Goal: Navigation & Orientation: Understand site structure

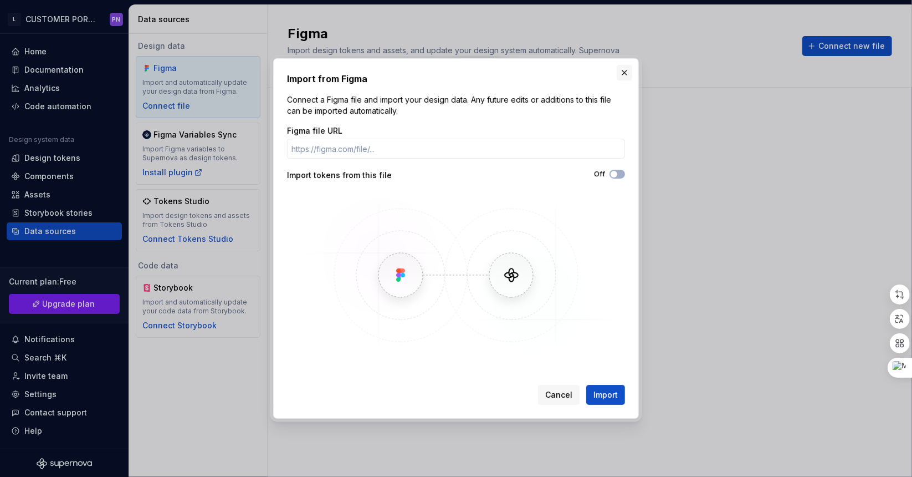
click at [631, 70] on button "button" at bounding box center [625, 73] width 16 height 16
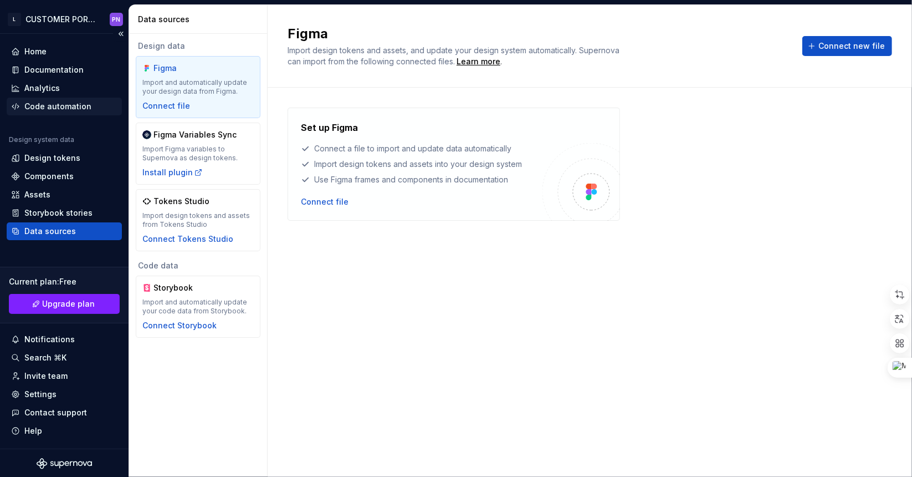
click at [83, 106] on div "Code automation" at bounding box center [57, 106] width 67 height 11
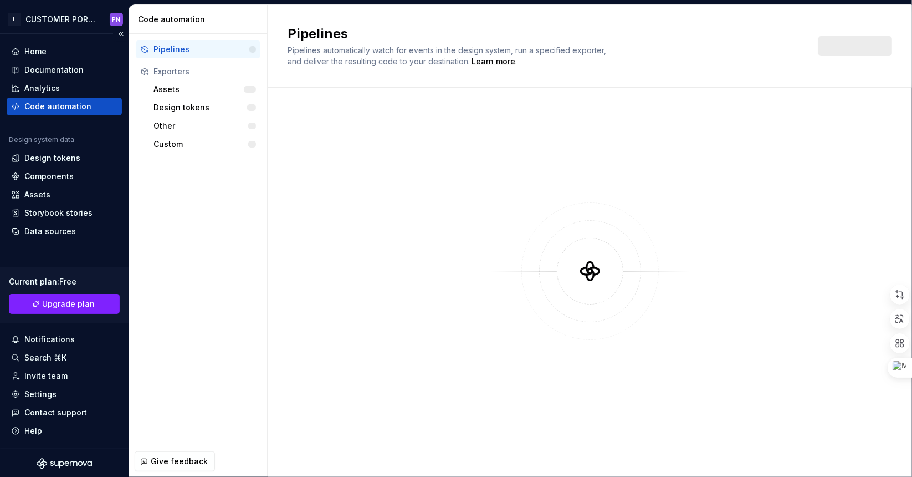
click at [62, 116] on div "Home Documentation Analytics Code automation Design system data Design tokens C…" at bounding box center [64, 141] width 115 height 197
click at [156, 90] on div "Assets" at bounding box center [202, 89] width 98 height 11
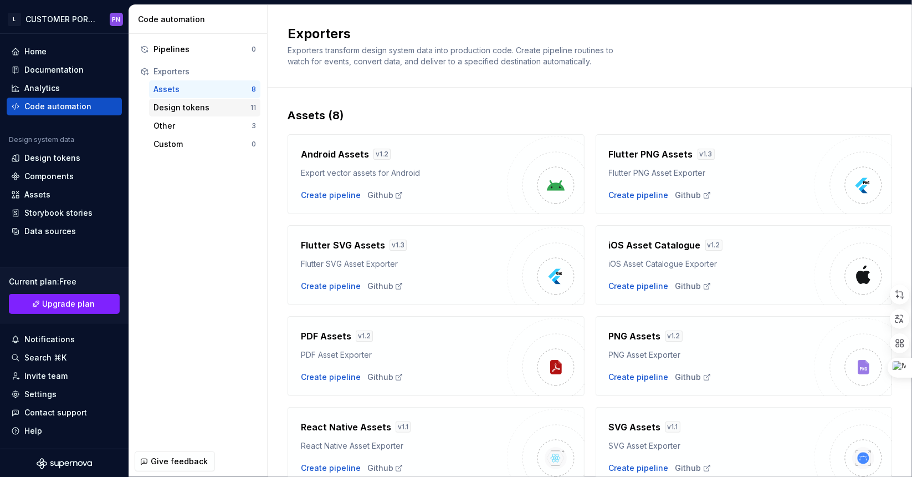
click at [167, 103] on div "Design tokens" at bounding box center [201, 107] width 97 height 11
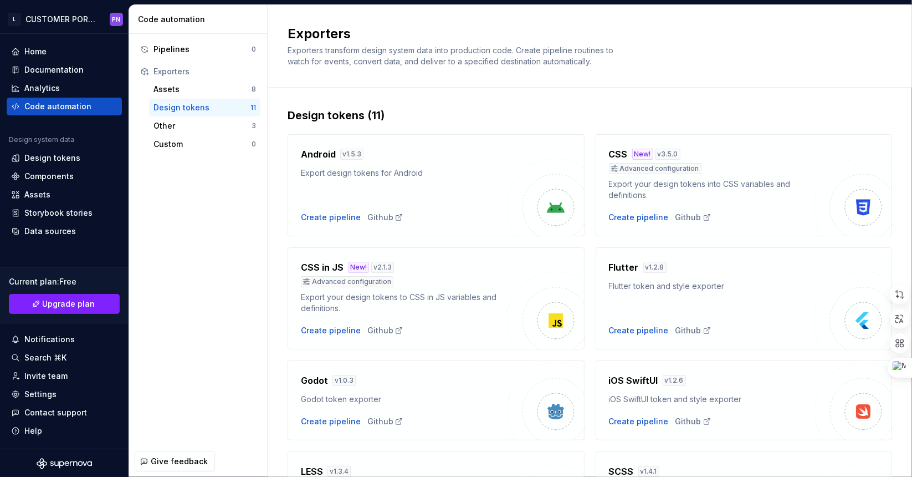
click at [334, 170] on div "Export design tokens for Android" at bounding box center [404, 172] width 206 height 11
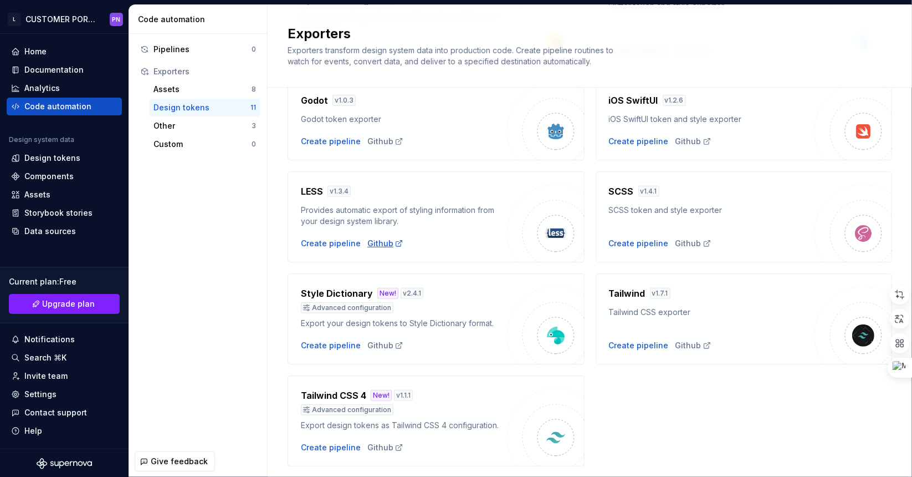
scroll to position [311, 0]
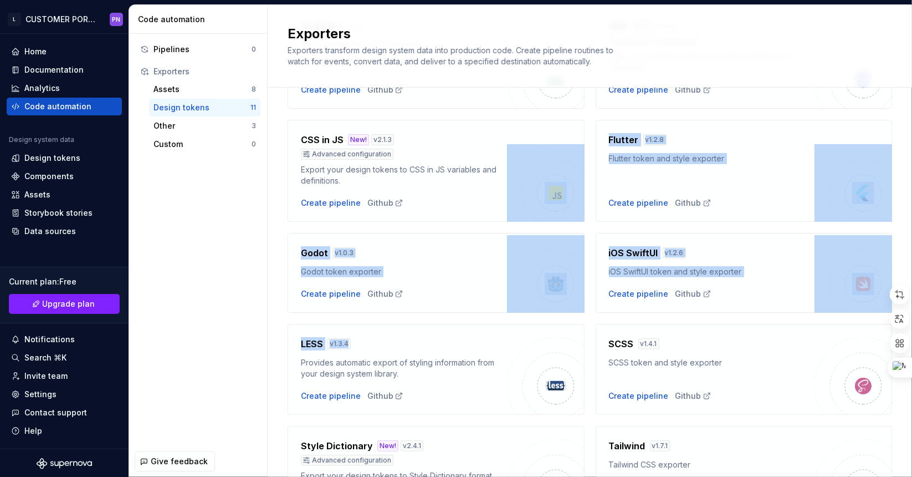
click at [443, 148] on div "Android v 1.5.3 Export design tokens for Android Create pipeline Github CSS New…" at bounding box center [590, 307] width 605 height 623
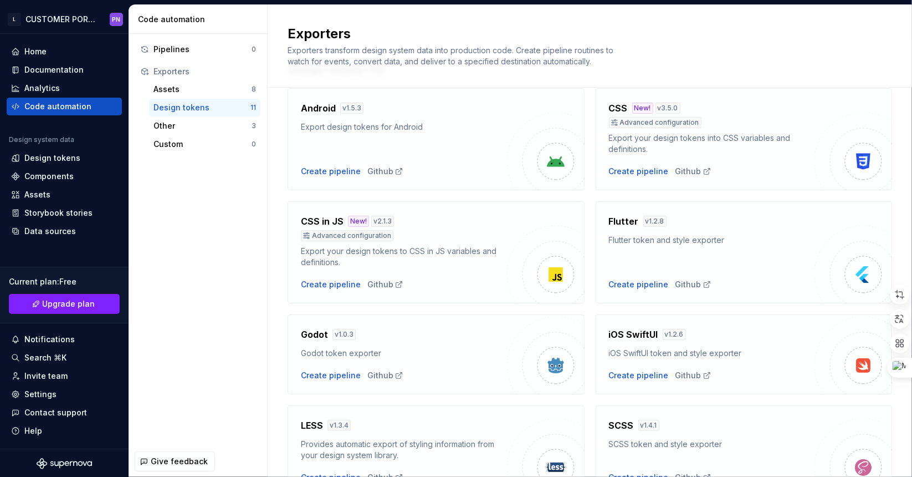
scroll to position [34, 0]
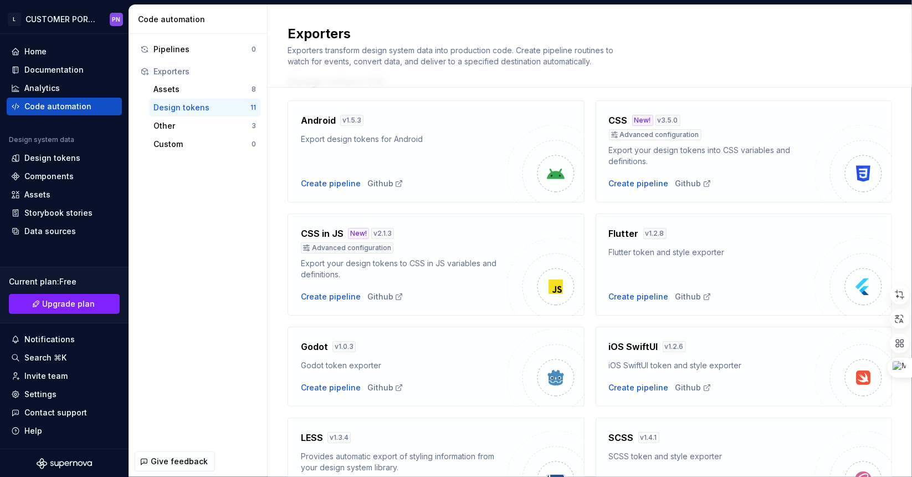
click at [443, 148] on div "Android v 1.5.3 Export design tokens for Android Create pipeline Github" at bounding box center [404, 151] width 206 height 75
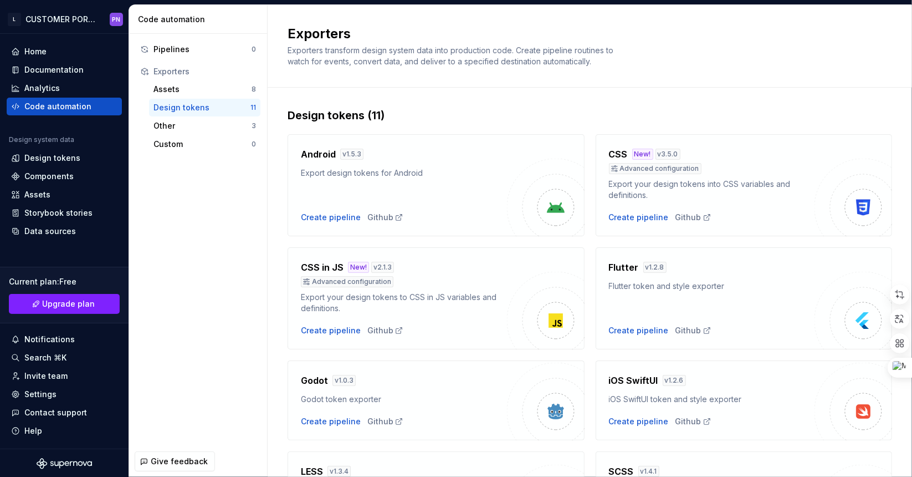
click at [216, 208] on div "Pipelines 0 Exporters Assets 8 Design tokens 11 Other 3 Custom 0" at bounding box center [198, 240] width 138 height 412
click at [49, 101] on div "Code automation" at bounding box center [57, 106] width 67 height 11
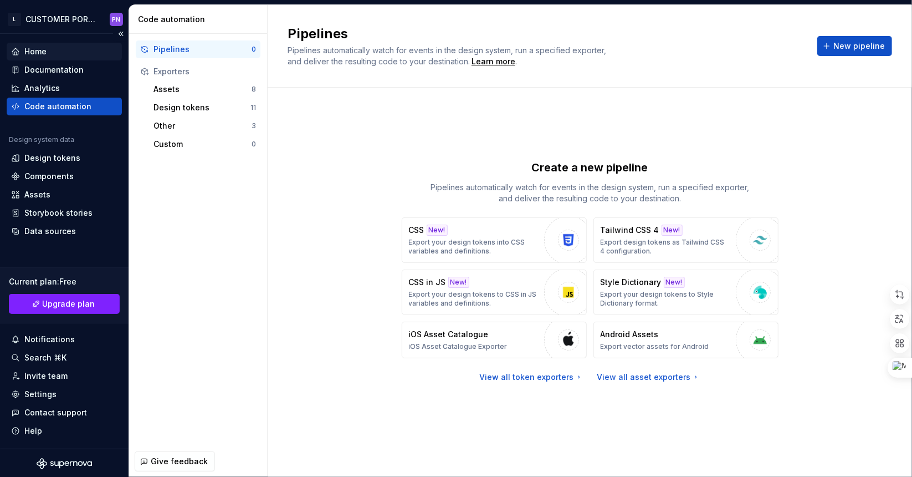
click at [53, 55] on div "Home" at bounding box center [64, 51] width 106 height 11
click at [42, 49] on div "Home" at bounding box center [35, 51] width 22 height 11
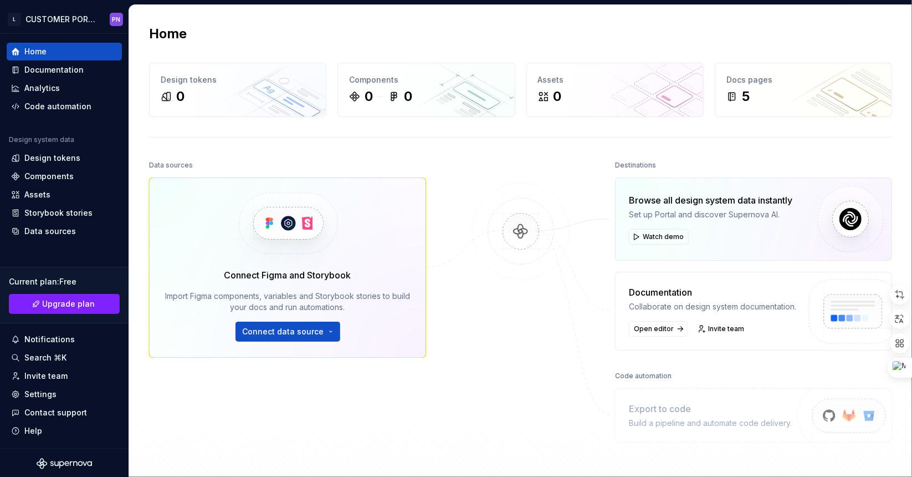
click at [565, 442] on div at bounding box center [520, 300] width 111 height 286
click at [59, 358] on div "Search ⌘K" at bounding box center [45, 357] width 42 height 11
click at [58, 227] on div "Data sources" at bounding box center [50, 231] width 52 height 11
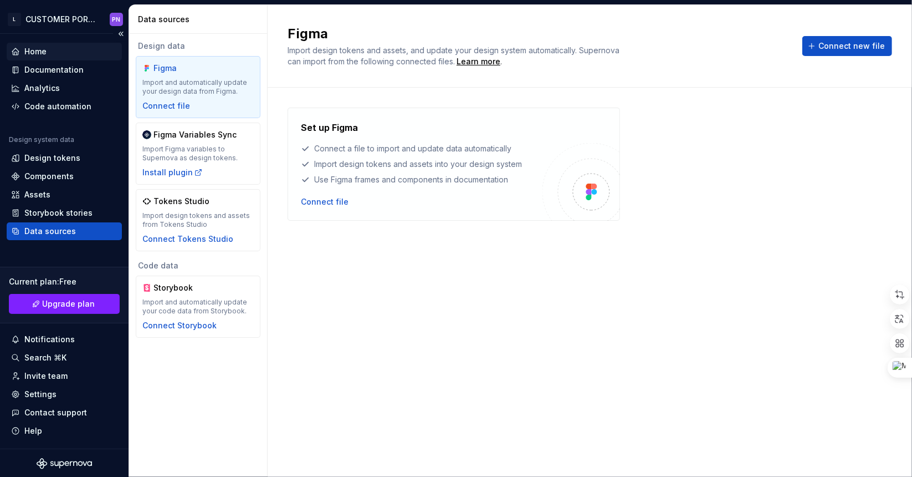
click at [39, 48] on div "Home" at bounding box center [35, 51] width 22 height 11
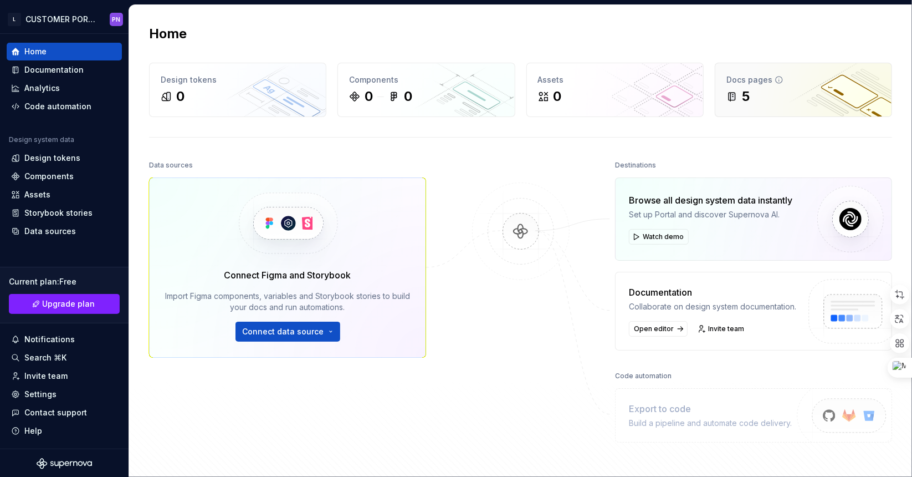
drag, startPoint x: 720, startPoint y: 59, endPoint x: 765, endPoint y: 113, distance: 70.0
click at [728, 72] on div "Home Design tokens 0 Components 0 0 Assets 0 Docs pages 5 Data sources Connect …" at bounding box center [520, 256] width 783 height 503
drag, startPoint x: 774, startPoint y: 119, endPoint x: 772, endPoint y: 112, distance: 7.3
click at [49, 23] on html "L CUSTOMER PORTAL PN Home Documentation Analytics Code automation Design system…" at bounding box center [456, 238] width 912 height 477
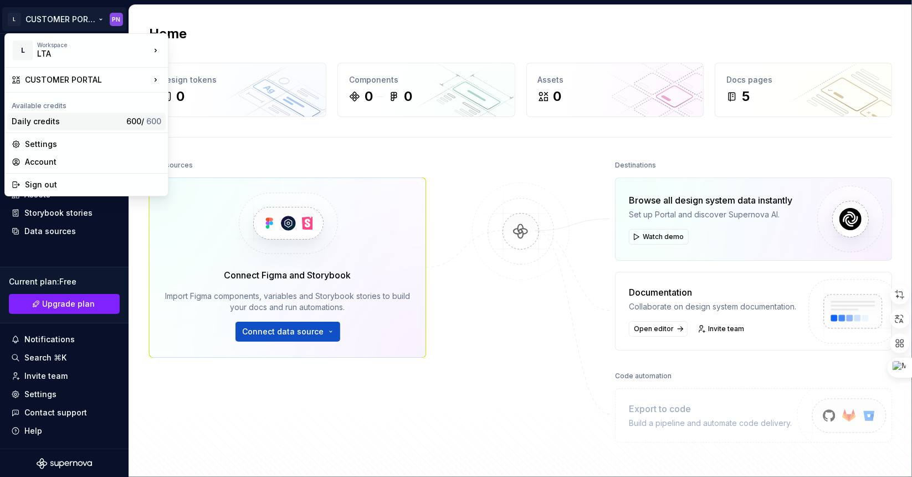
click at [88, 120] on div "Daily credits" at bounding box center [67, 121] width 110 height 11
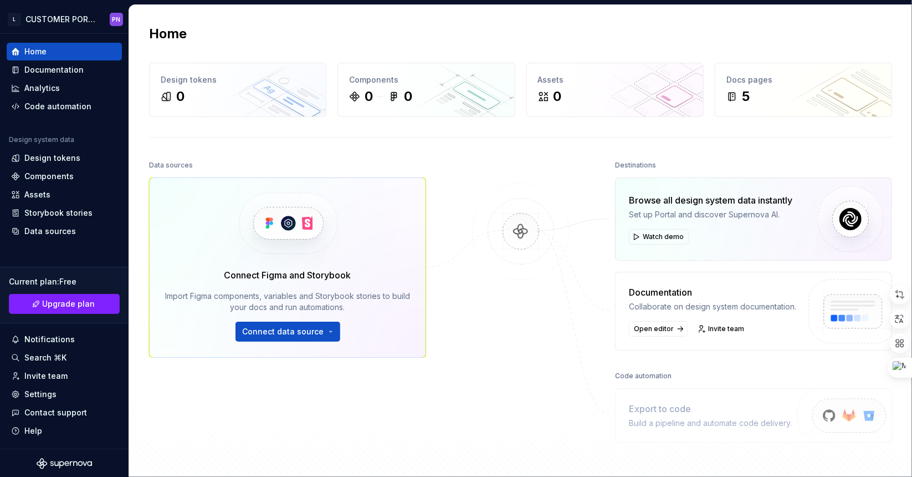
click at [88, 120] on div "Home Documentation Analytics Code automation Design system data Design tokens C…" at bounding box center [64, 141] width 115 height 197
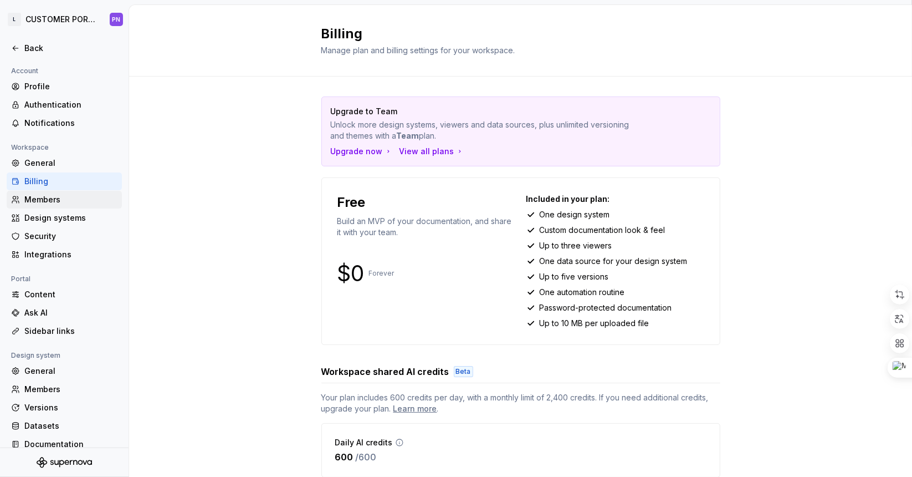
click at [27, 204] on div "Members" at bounding box center [70, 199] width 93 height 11
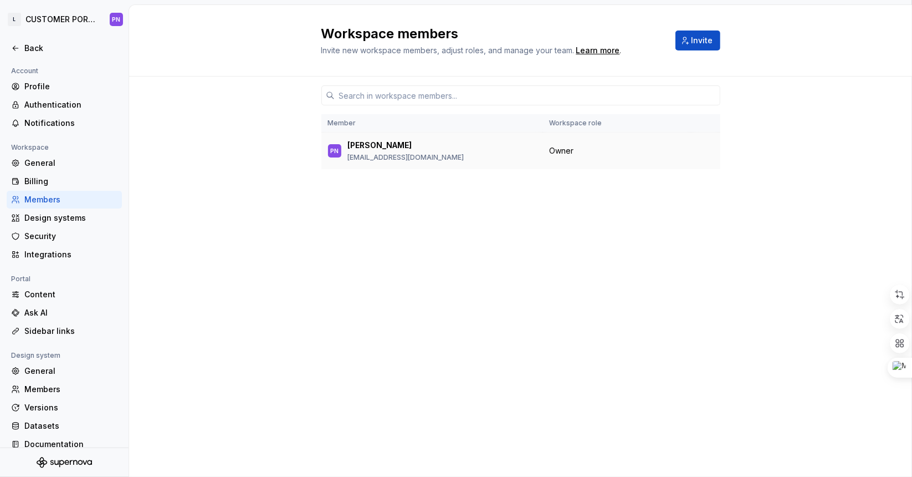
click at [395, 162] on td "PN [PERSON_NAME] [EMAIL_ADDRESS][DOMAIN_NAME]" at bounding box center [432, 150] width 222 height 37
click at [11, 47] on div "Back" at bounding box center [64, 48] width 115 height 18
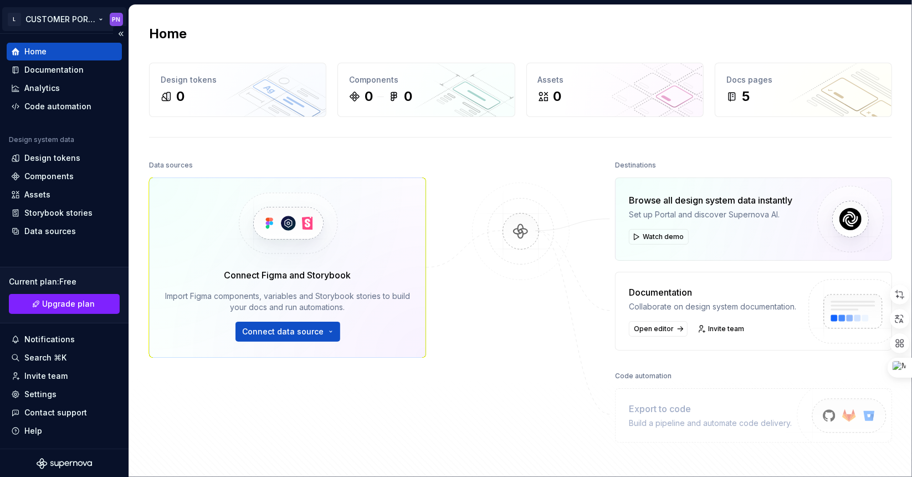
click at [32, 19] on html "L CUSTOMER PORTAL PN Home Documentation Analytics Code automation Design system…" at bounding box center [456, 238] width 912 height 477
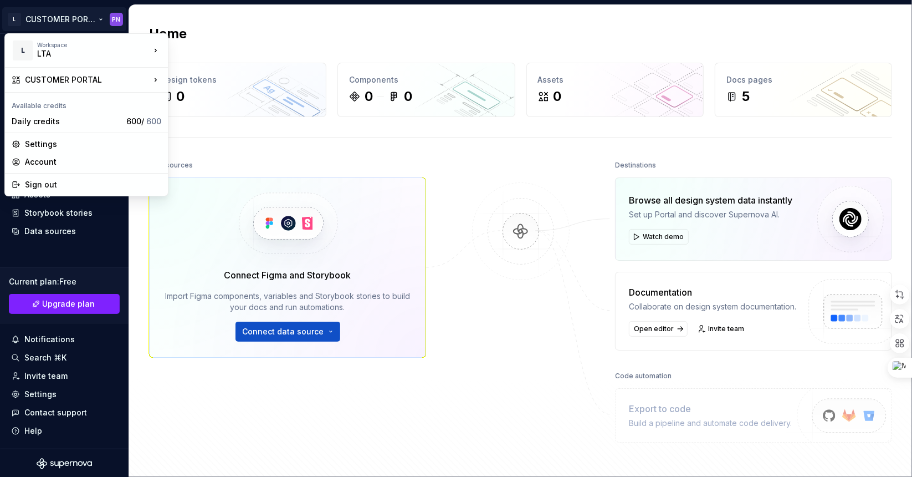
click at [90, 23] on html "L CUSTOMER PORTAL PN Home Documentation Analytics Code automation Design system…" at bounding box center [456, 238] width 912 height 477
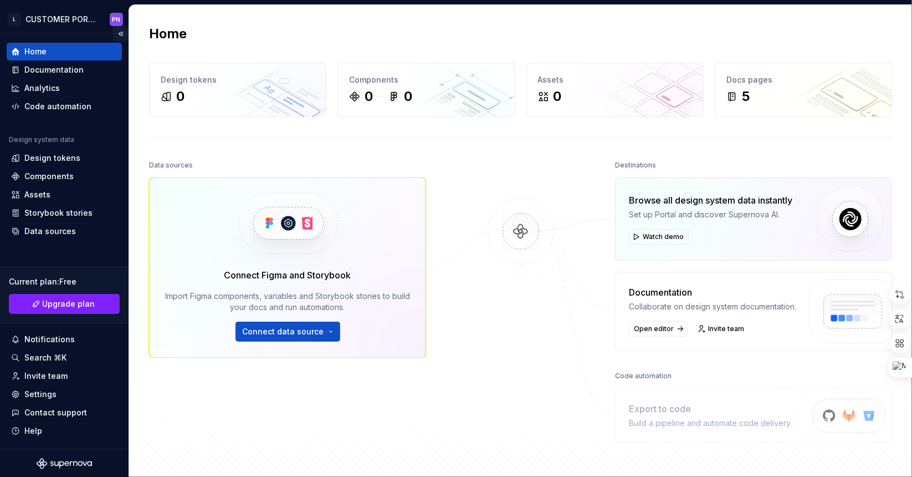
click at [113, 38] on button "Collapse sidebar" at bounding box center [121, 34] width 16 height 16
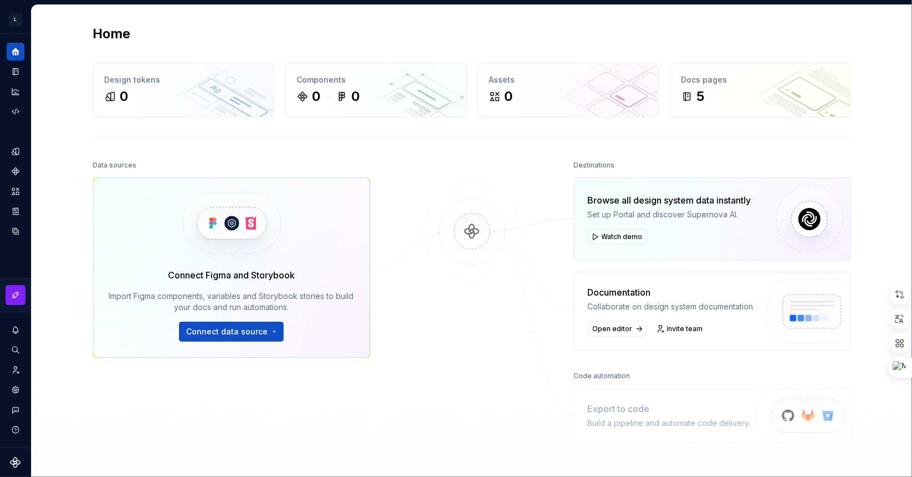
click at [226, 226] on img at bounding box center [231, 223] width 136 height 90
click at [488, 239] on img at bounding box center [471, 242] width 107 height 120
click at [595, 243] on button "Watch demo" at bounding box center [618, 237] width 60 height 16
click at [13, 19] on html "L CUSTOMER PORTAL PN Design system data Home Design tokens 0 Components 0 0 Ass…" at bounding box center [456, 238] width 912 height 477
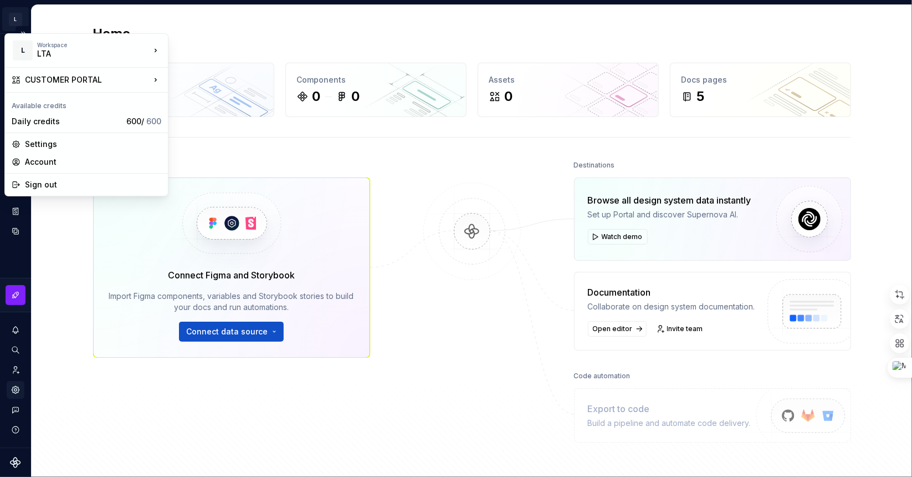
click at [9, 392] on html "L CUSTOMER PORTAL PN Design system data Home Design tokens 0 Components 0 0 Ass…" at bounding box center [456, 238] width 912 height 477
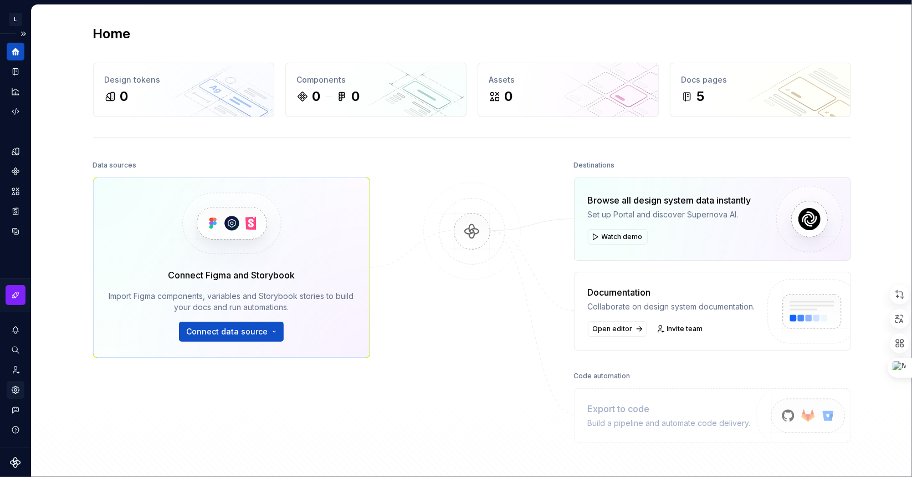
click at [13, 395] on div "Settings" at bounding box center [16, 390] width 18 height 18
click at [11, 110] on icon "Code automation" at bounding box center [16, 111] width 10 height 10
click at [13, 114] on icon "Code automation" at bounding box center [16, 111] width 10 height 10
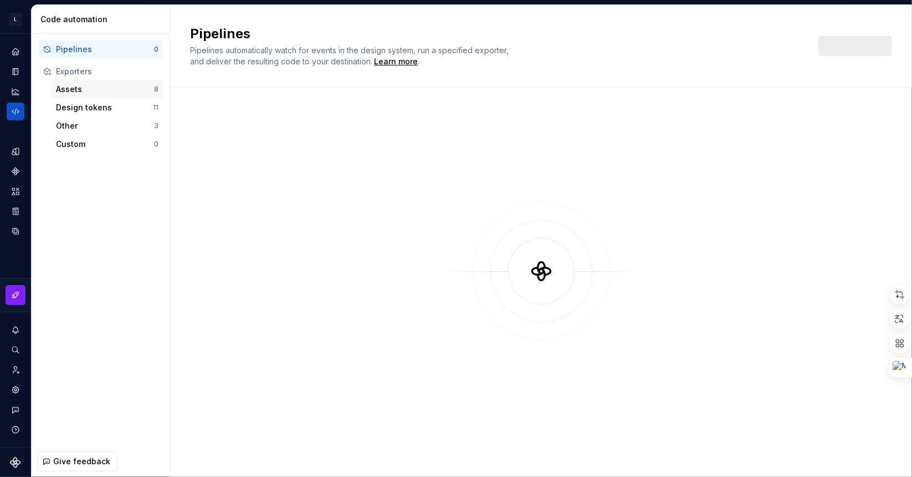
click at [112, 97] on div "Assets 8" at bounding box center [107, 89] width 111 height 18
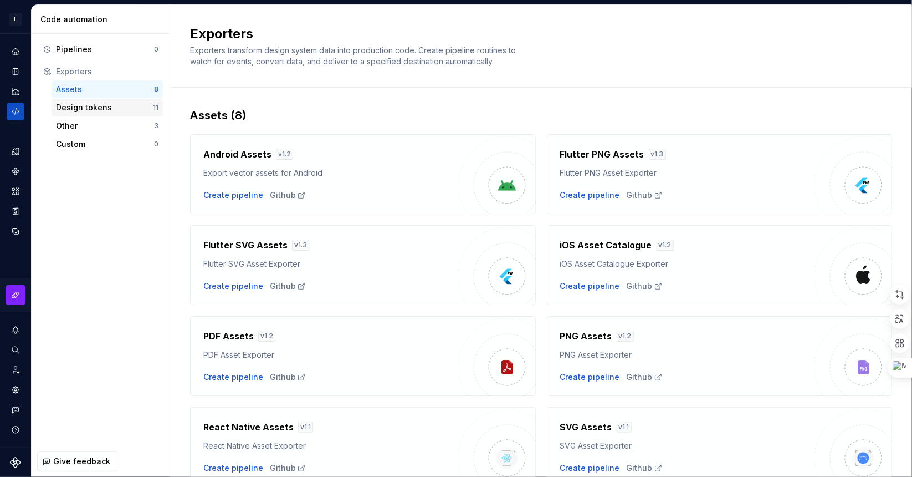
click at [109, 104] on div "Design tokens" at bounding box center [104, 107] width 97 height 11
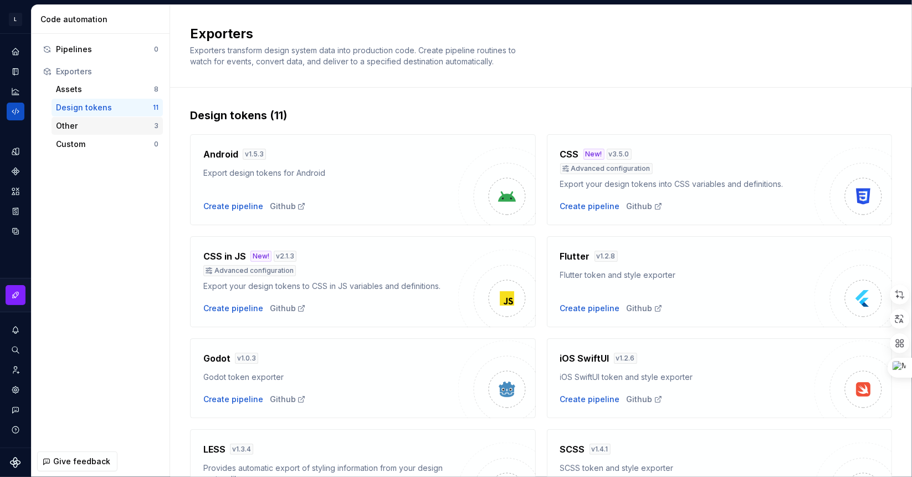
click at [88, 132] on div "Other 3" at bounding box center [107, 126] width 111 height 18
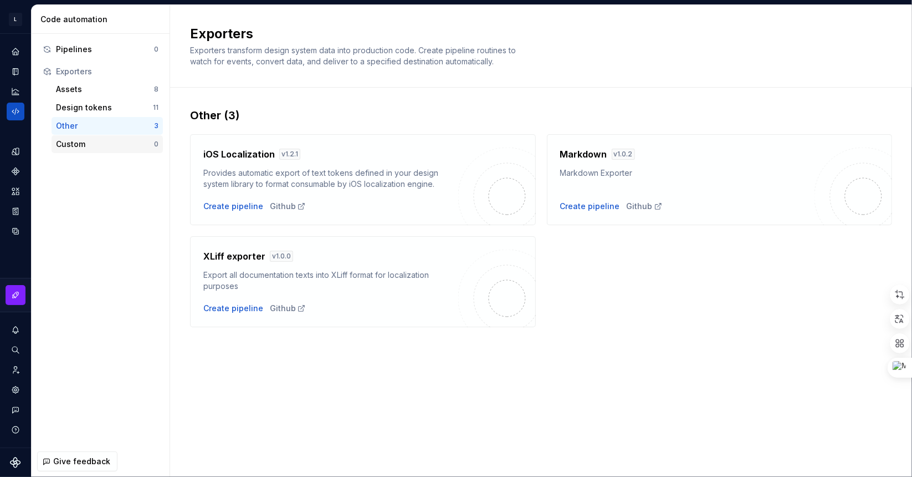
click at [91, 136] on div "Custom 0" at bounding box center [107, 144] width 111 height 18
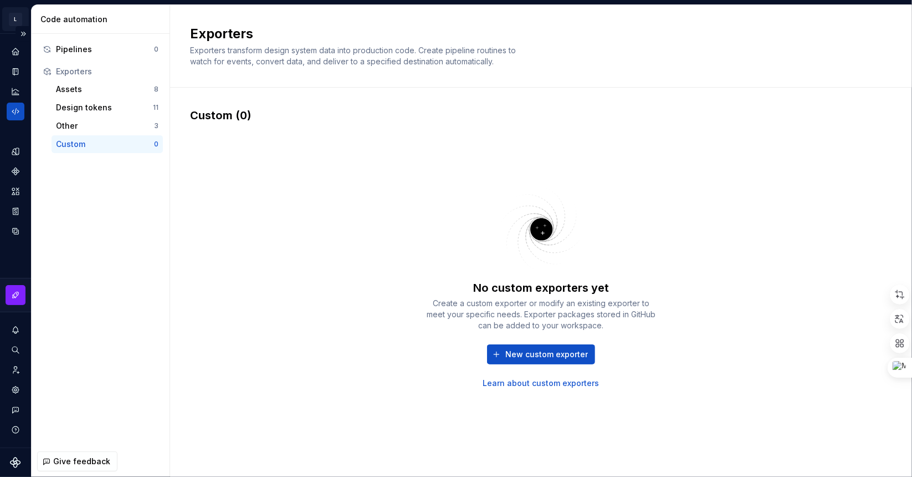
click at [22, 17] on html "L CUSTOMER PORTAL PN Design system data Code automation Pipelines 0 Exporters A…" at bounding box center [456, 238] width 912 height 477
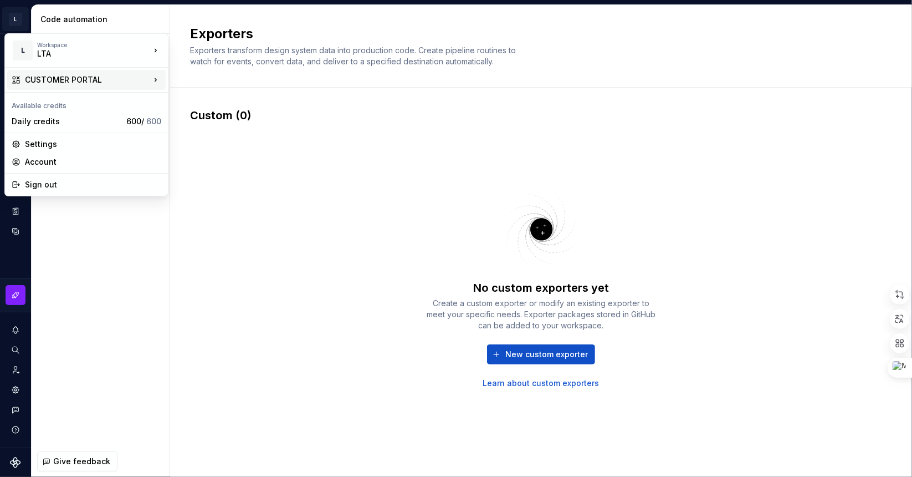
click at [78, 77] on div "CUSTOMER PORTAL" at bounding box center [87, 79] width 125 height 11
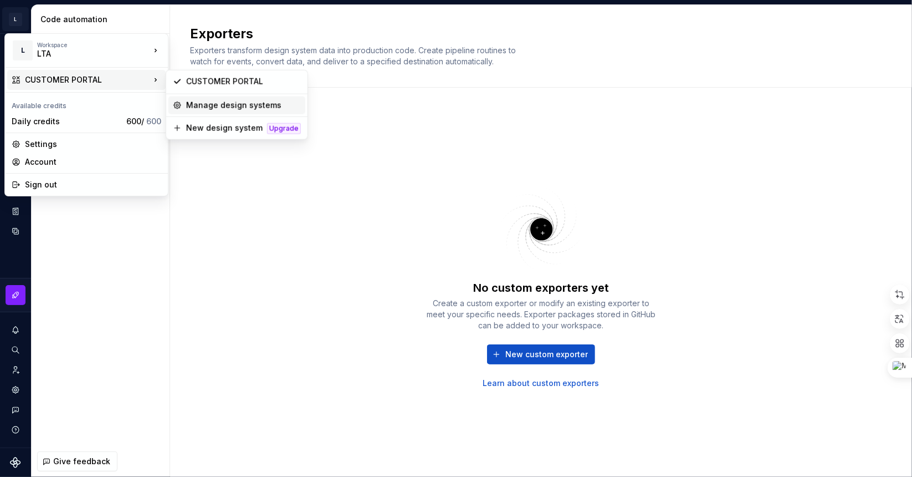
click at [199, 107] on div "Manage design systems" at bounding box center [243, 105] width 115 height 11
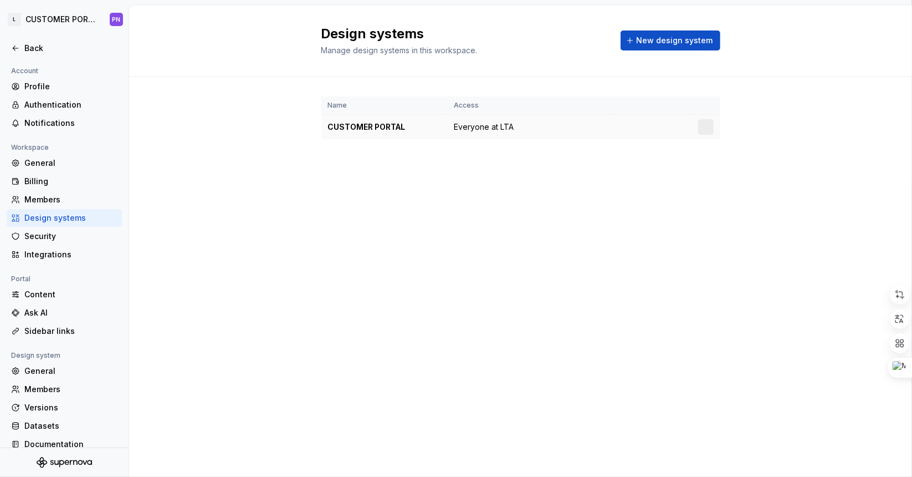
click at [385, 115] on td "CUSTOMER PORTAL" at bounding box center [384, 127] width 126 height 25
click at [444, 131] on td "CUSTOMER PORTAL" at bounding box center [384, 127] width 126 height 25
drag, startPoint x: 365, startPoint y: 121, endPoint x: 286, endPoint y: 126, distance: 78.8
click at [286, 126] on div "Name Access CUSTOMER PORTAL Everyone at LTA" at bounding box center [520, 128] width 783 height 105
click at [49, 312] on div "Ask AI" at bounding box center [70, 312] width 93 height 11
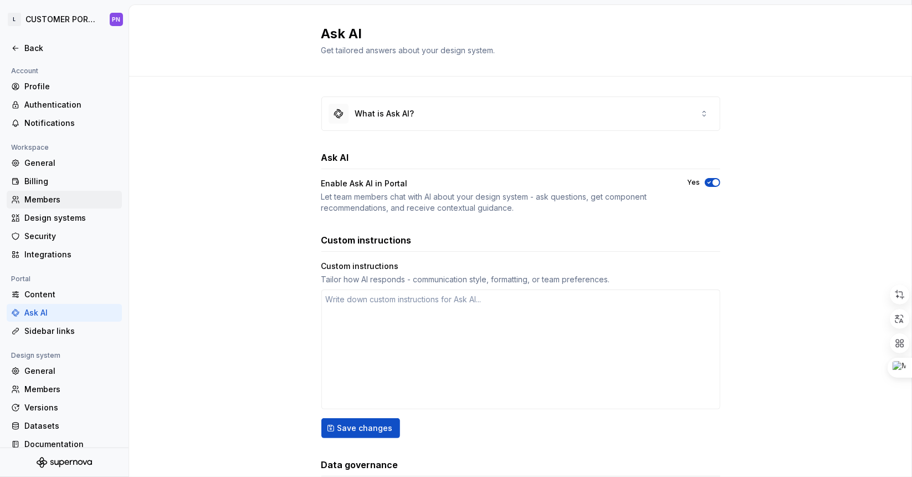
scroll to position [12, 0]
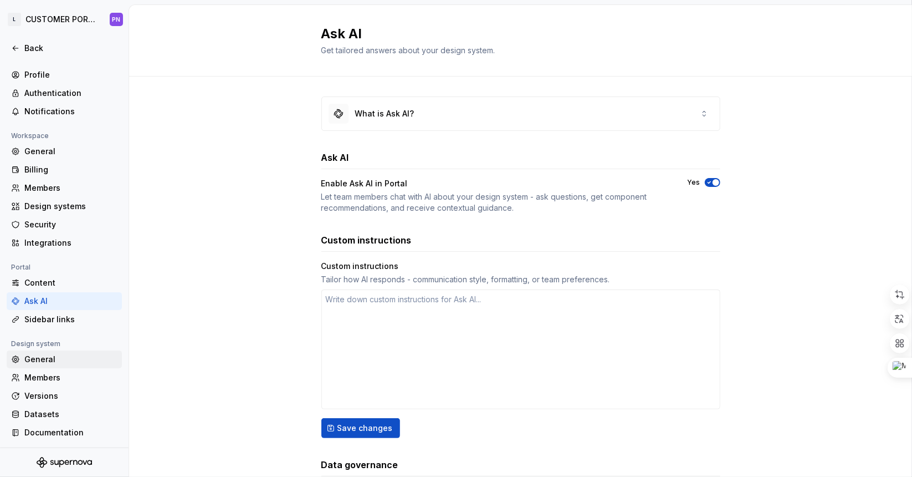
click at [60, 355] on div "General" at bounding box center [70, 359] width 93 height 11
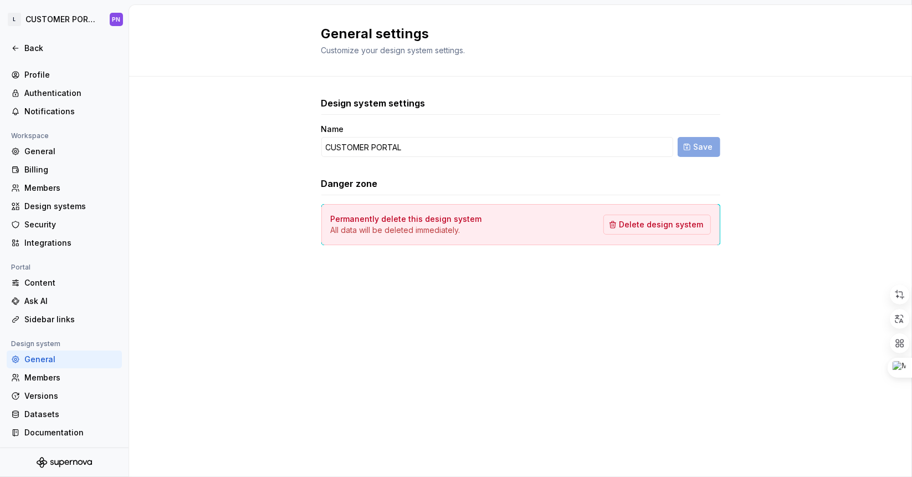
click at [56, 457] on icon "Supernova Logo" at bounding box center [64, 462] width 55 height 11
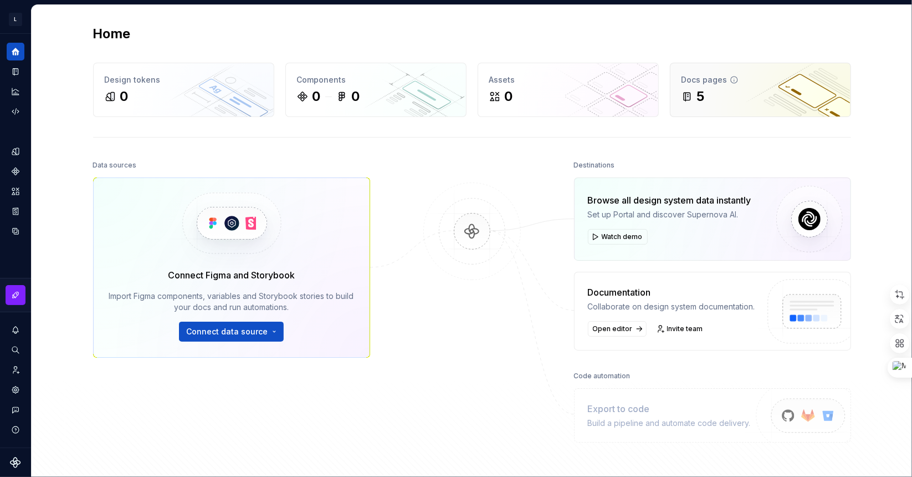
click at [767, 88] on div "5" at bounding box center [761, 97] width 158 height 18
click at [709, 91] on div "5" at bounding box center [761, 97] width 158 height 18
